Goal: Check status: Check status

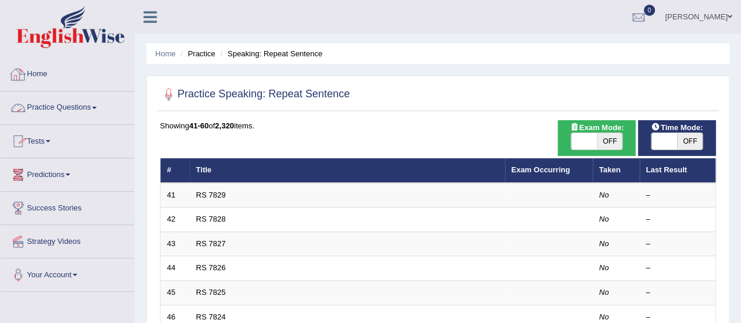
click at [34, 77] on link "Home" at bounding box center [68, 72] width 134 height 29
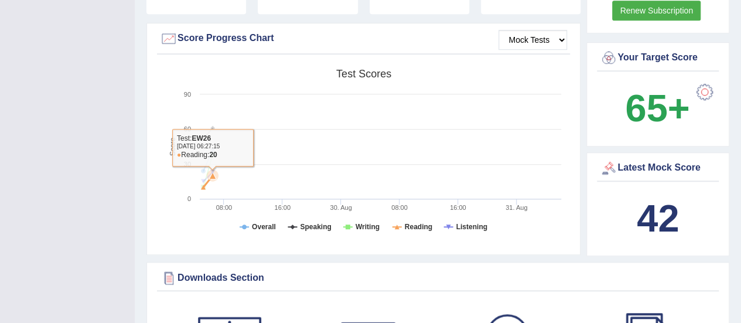
scroll to position [330, 0]
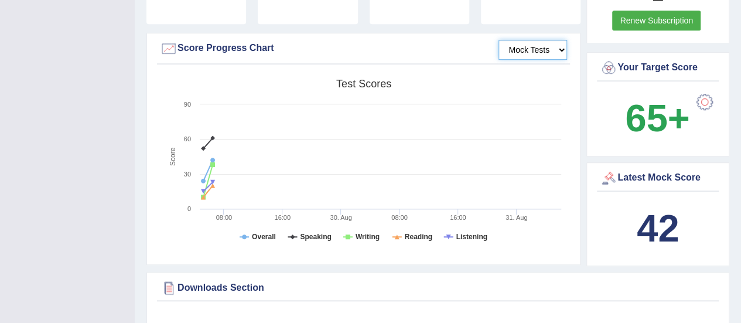
click at [558, 40] on select "Mock Tests" at bounding box center [532, 50] width 69 height 20
click at [499, 40] on select "Mock Tests" at bounding box center [532, 50] width 69 height 20
click at [556, 40] on select "Mock Tests" at bounding box center [532, 50] width 69 height 20
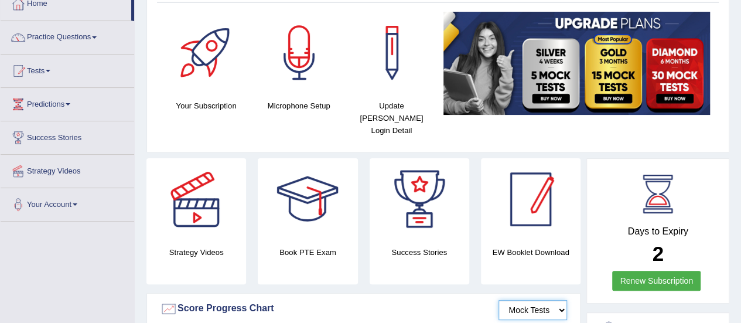
scroll to position [0, 0]
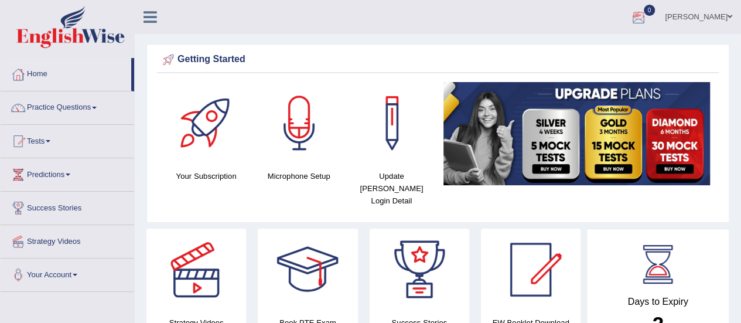
click at [647, 20] on div at bounding box center [639, 18] width 18 height 18
click at [590, 47] on strong "See All Alerts" at bounding box center [564, 49] width 52 height 9
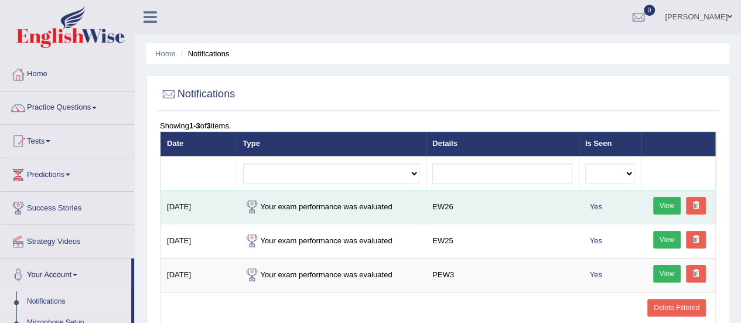
click at [668, 200] on link "View" at bounding box center [667, 206] width 28 height 18
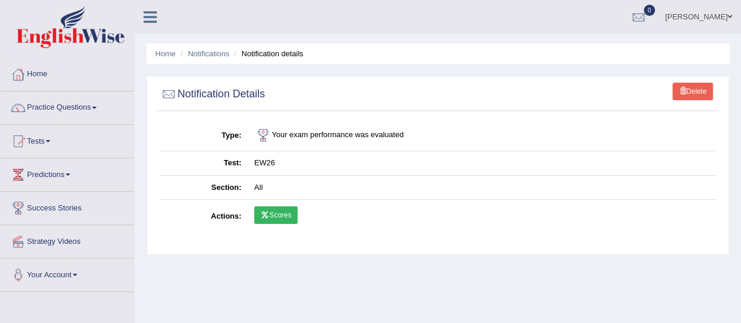
click at [278, 215] on link "Scores" at bounding box center [275, 215] width 43 height 18
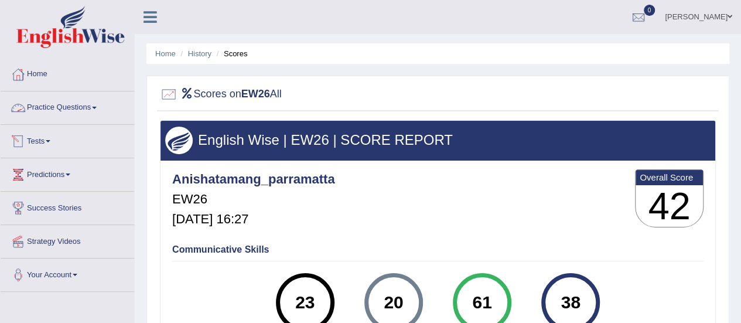
click at [92, 105] on link "Practice Questions" at bounding box center [68, 105] width 134 height 29
